Goal: Task Accomplishment & Management: Manage account settings

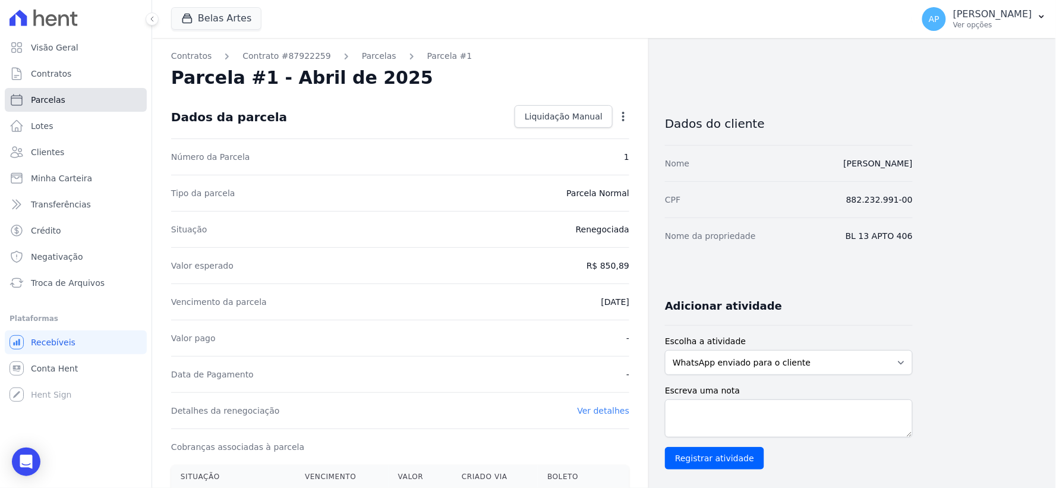
click at [51, 101] on span "Parcelas" at bounding box center [48, 100] width 34 height 12
select select
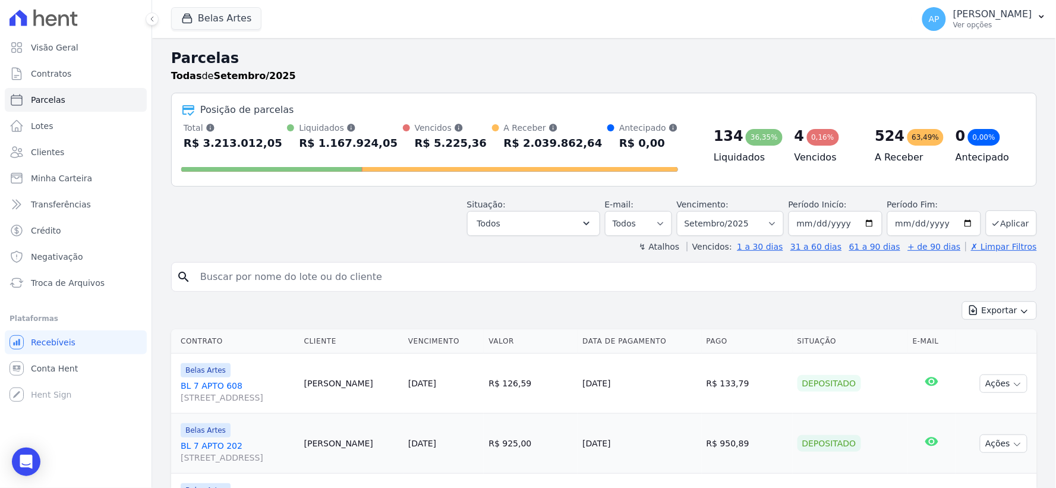
click at [330, 273] on input "search" at bounding box center [612, 277] width 838 height 24
paste input "[PERSON_NAME] [PERSON_NAME] [PERSON_NAME]"
type input "[PERSON_NAME] [PERSON_NAME] [PERSON_NAME]"
select select
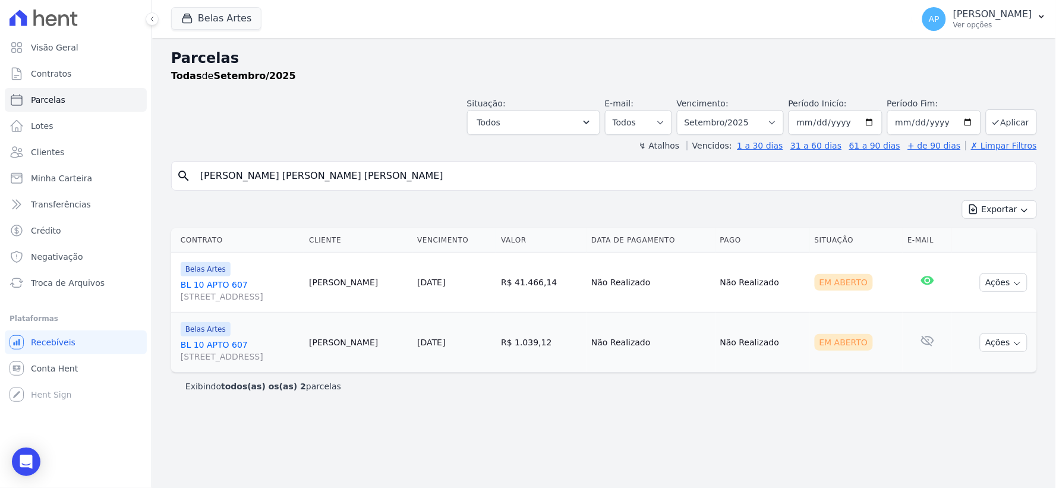
click at [206, 282] on link "BL [STREET_ADDRESS]" at bounding box center [240, 291] width 119 height 24
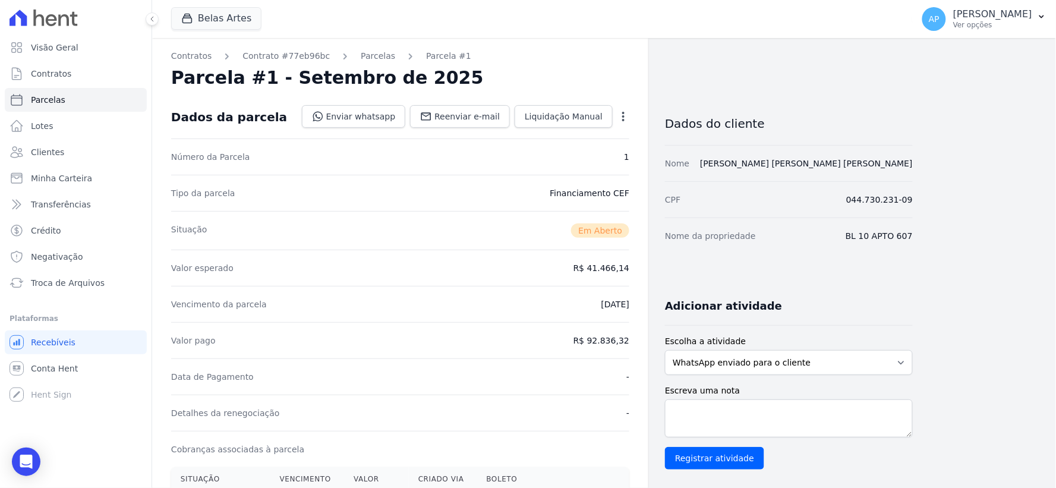
click at [618, 116] on icon "button" at bounding box center [623, 117] width 12 height 12
click at [585, 152] on link "Cancelar Cobrança" at bounding box center [572, 153] width 105 height 21
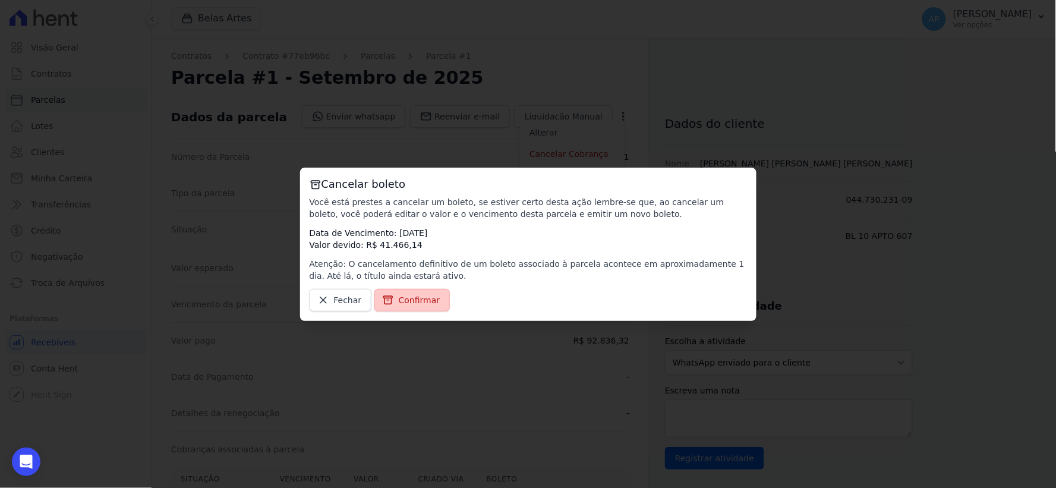
click at [387, 299] on icon at bounding box center [388, 300] width 12 height 12
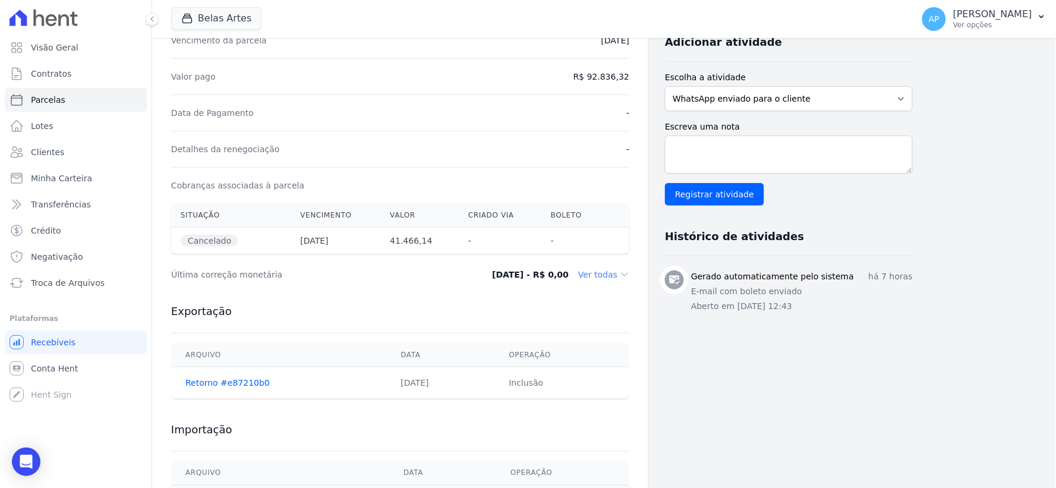
scroll to position [223, 0]
